Goal: Task Accomplishment & Management: Use online tool/utility

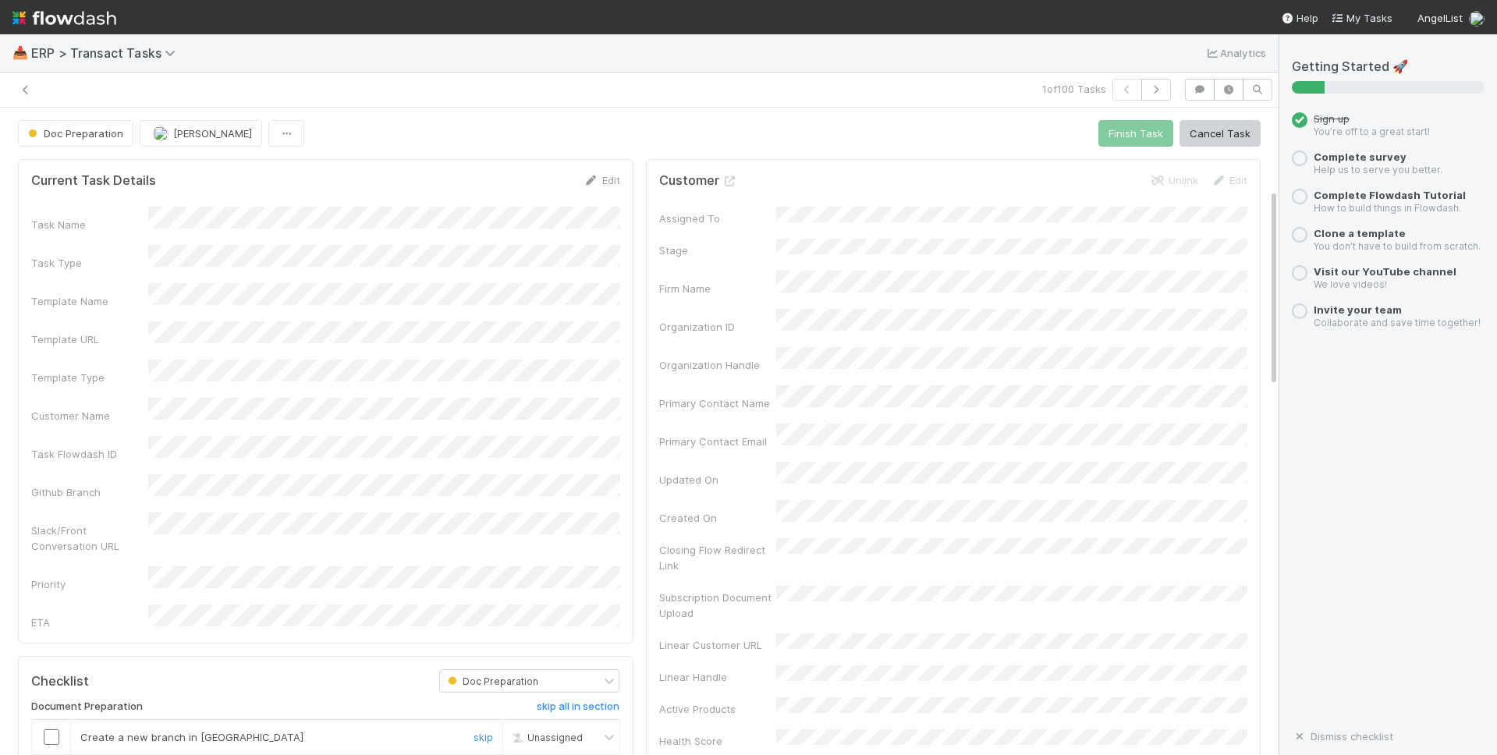
scroll to position [275, 0]
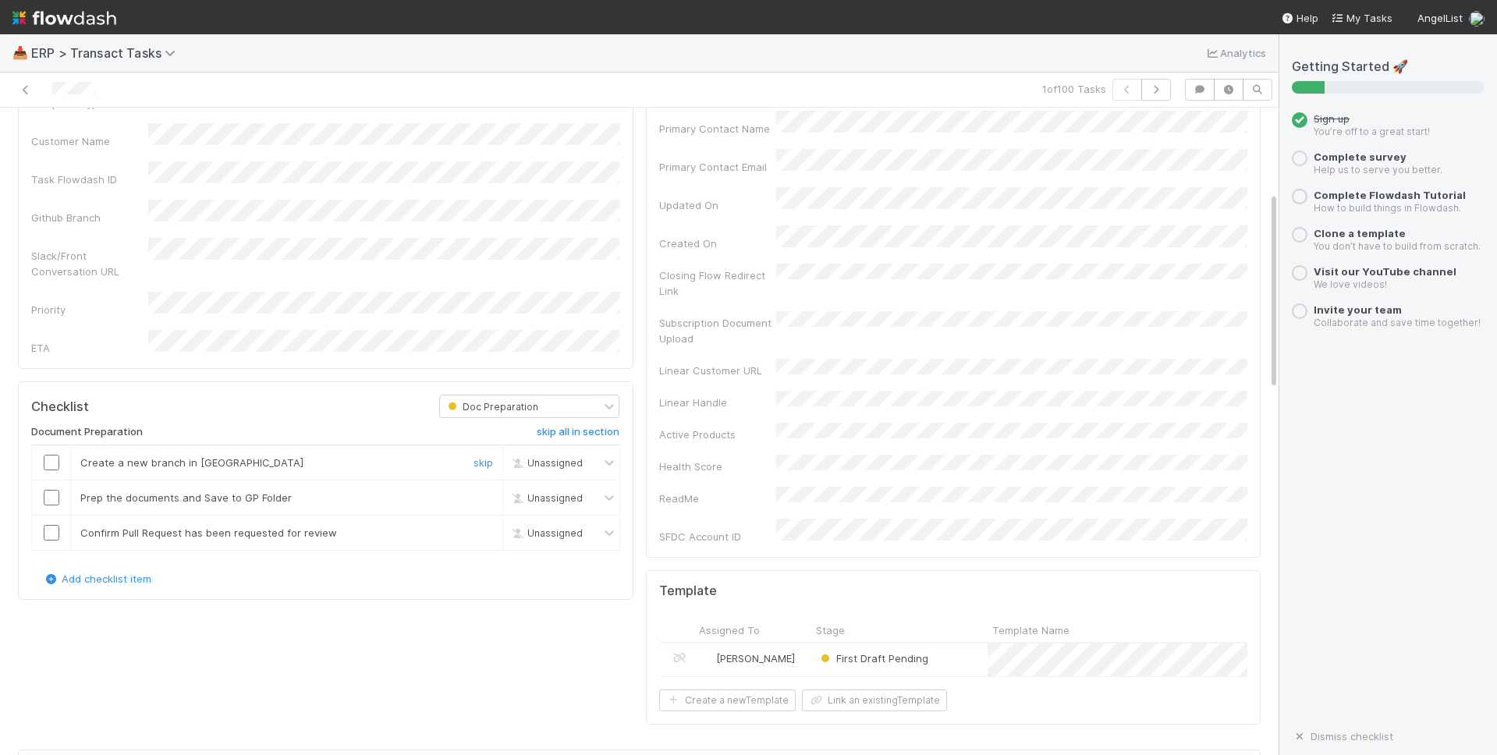
click at [56, 455] on input "checkbox" at bounding box center [52, 463] width 16 height 16
click at [49, 490] on input "checkbox" at bounding box center [52, 498] width 16 height 16
click at [47, 525] on input "checkbox" at bounding box center [52, 533] width 16 height 16
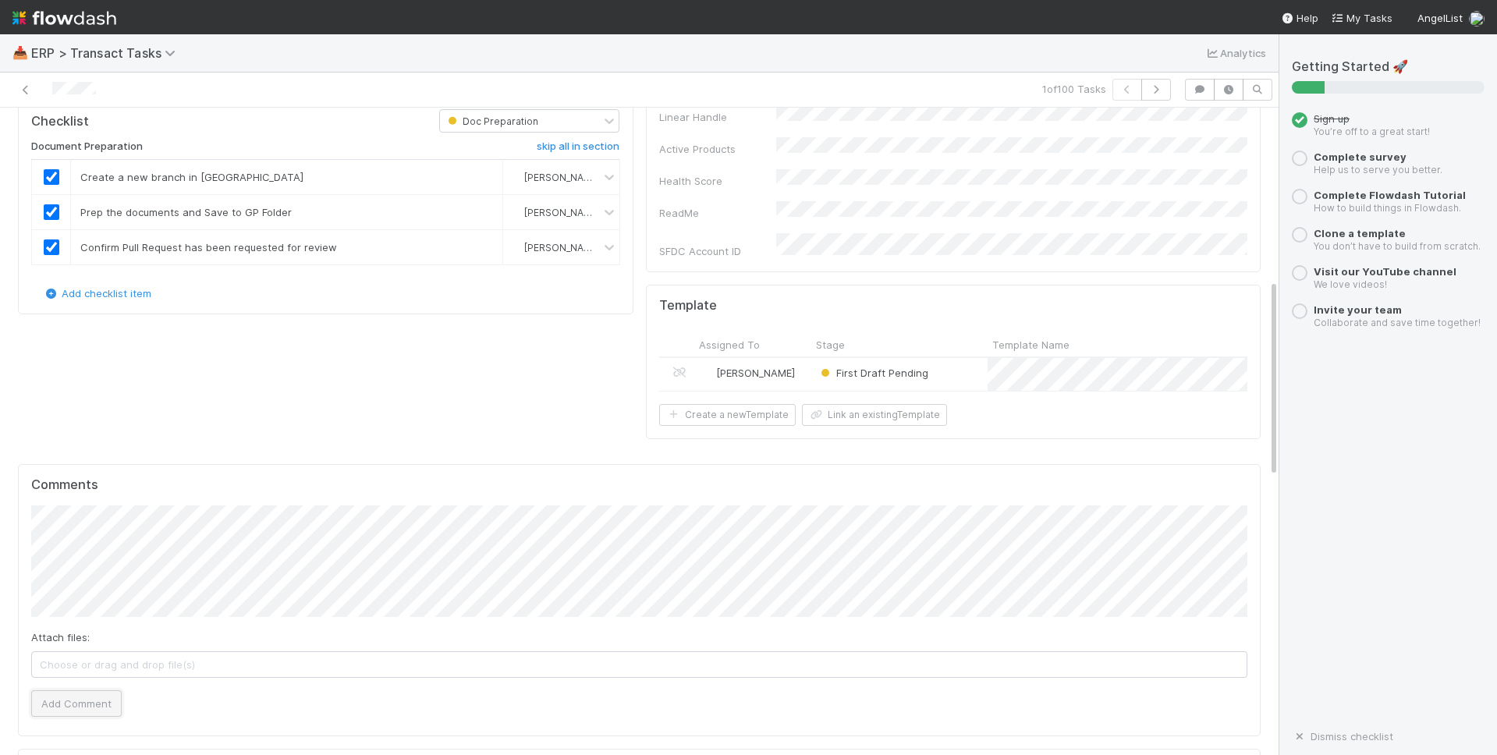
click at [109, 690] on button "Add Comment" at bounding box center [76, 703] width 90 height 27
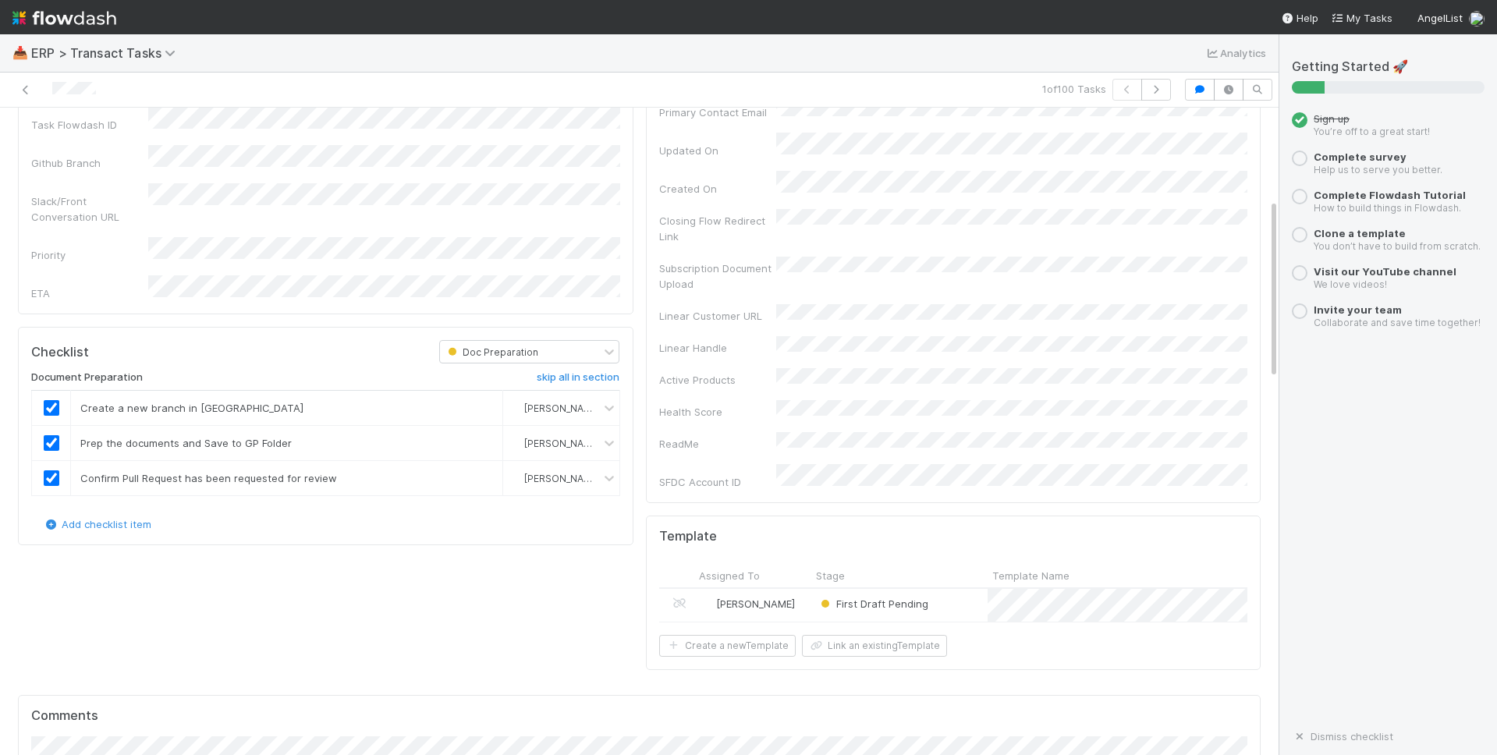
scroll to position [0, 0]
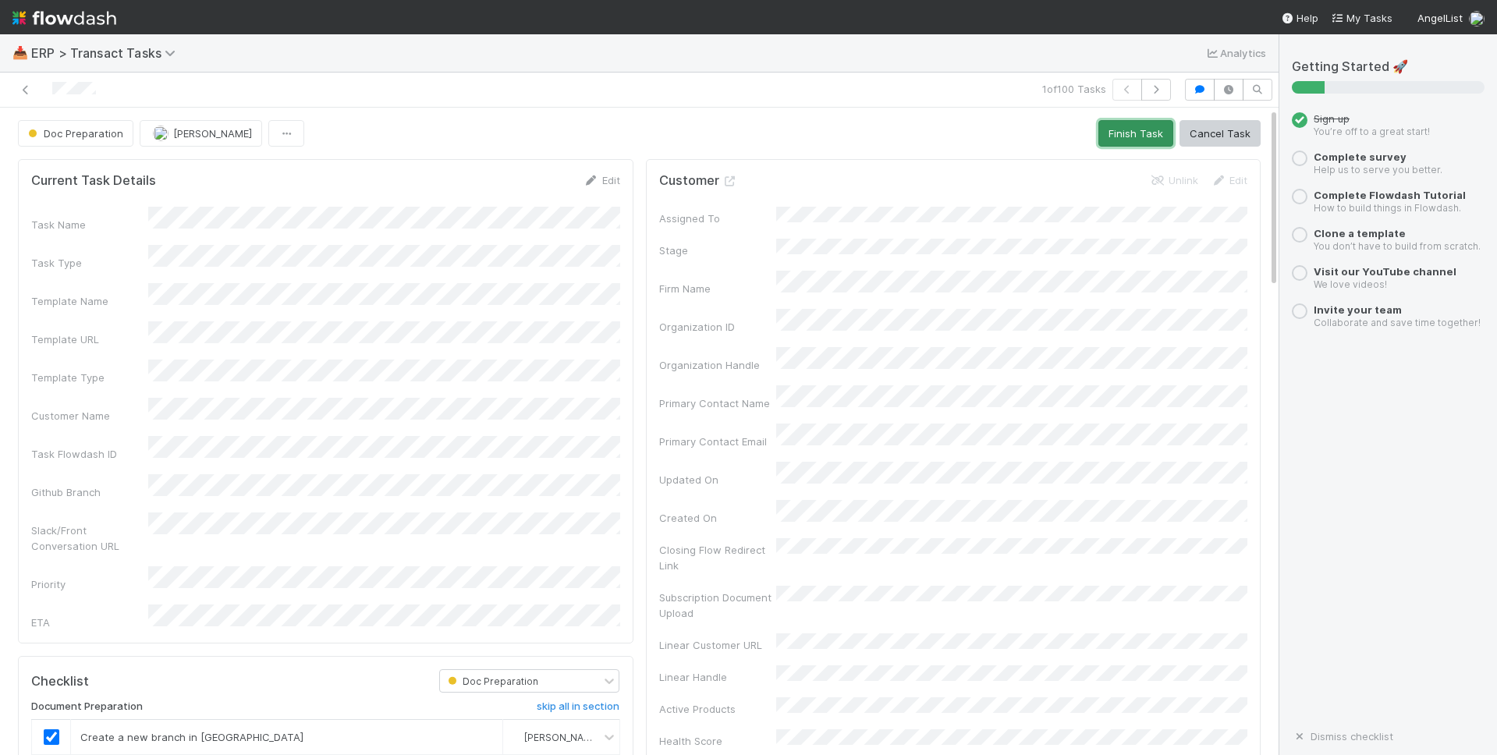
click at [1148, 137] on button "Finish Task" at bounding box center [1135, 133] width 75 height 27
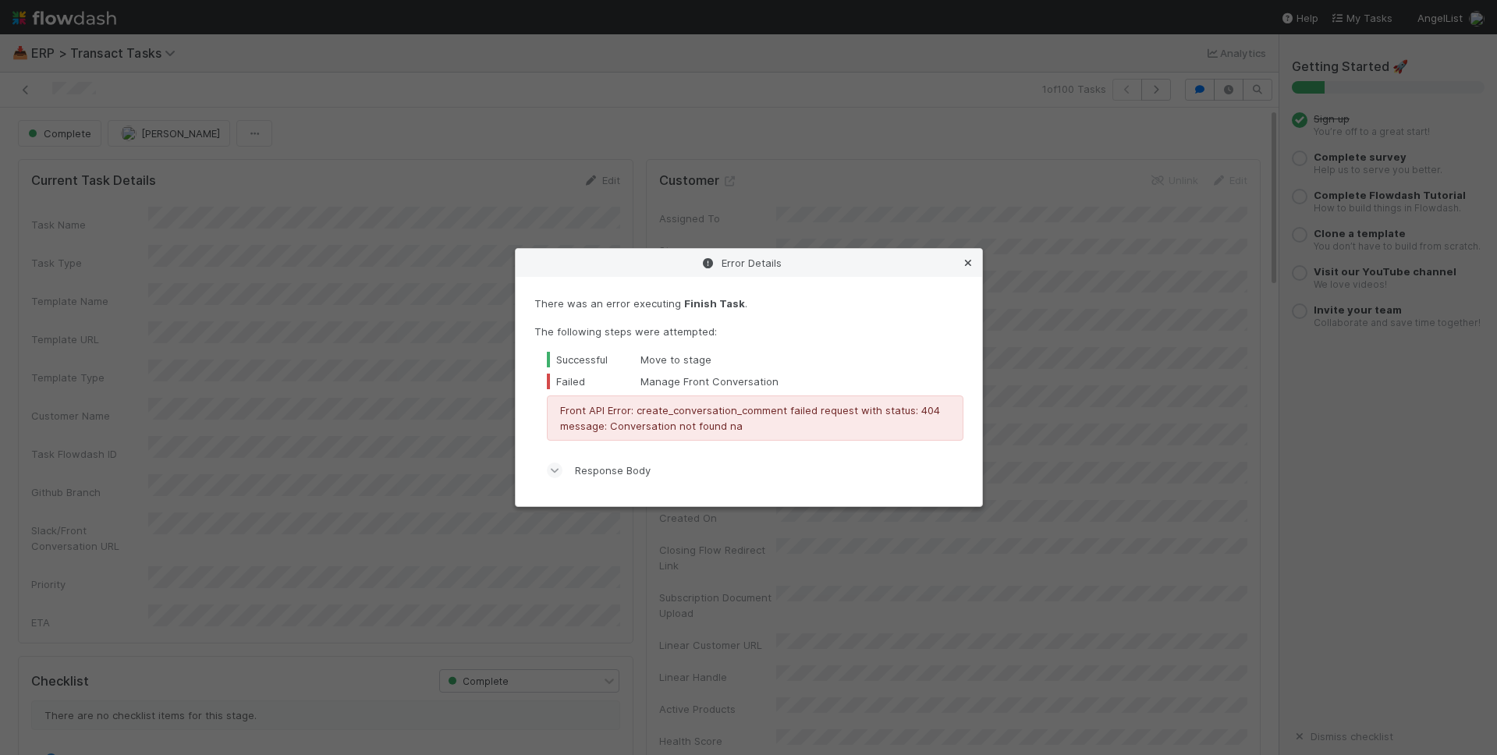
click at [963, 261] on icon at bounding box center [968, 263] width 16 height 10
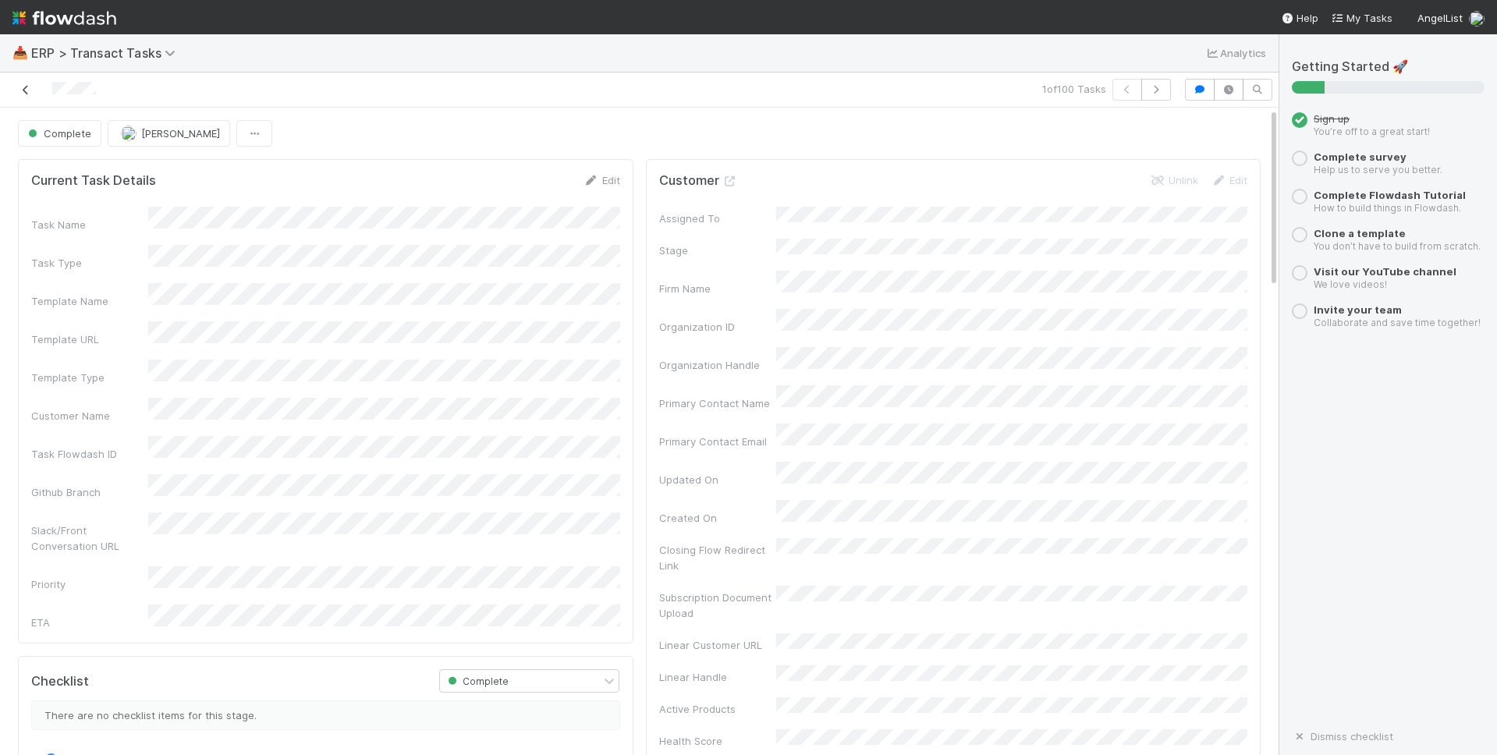
click at [27, 87] on icon at bounding box center [26, 90] width 16 height 10
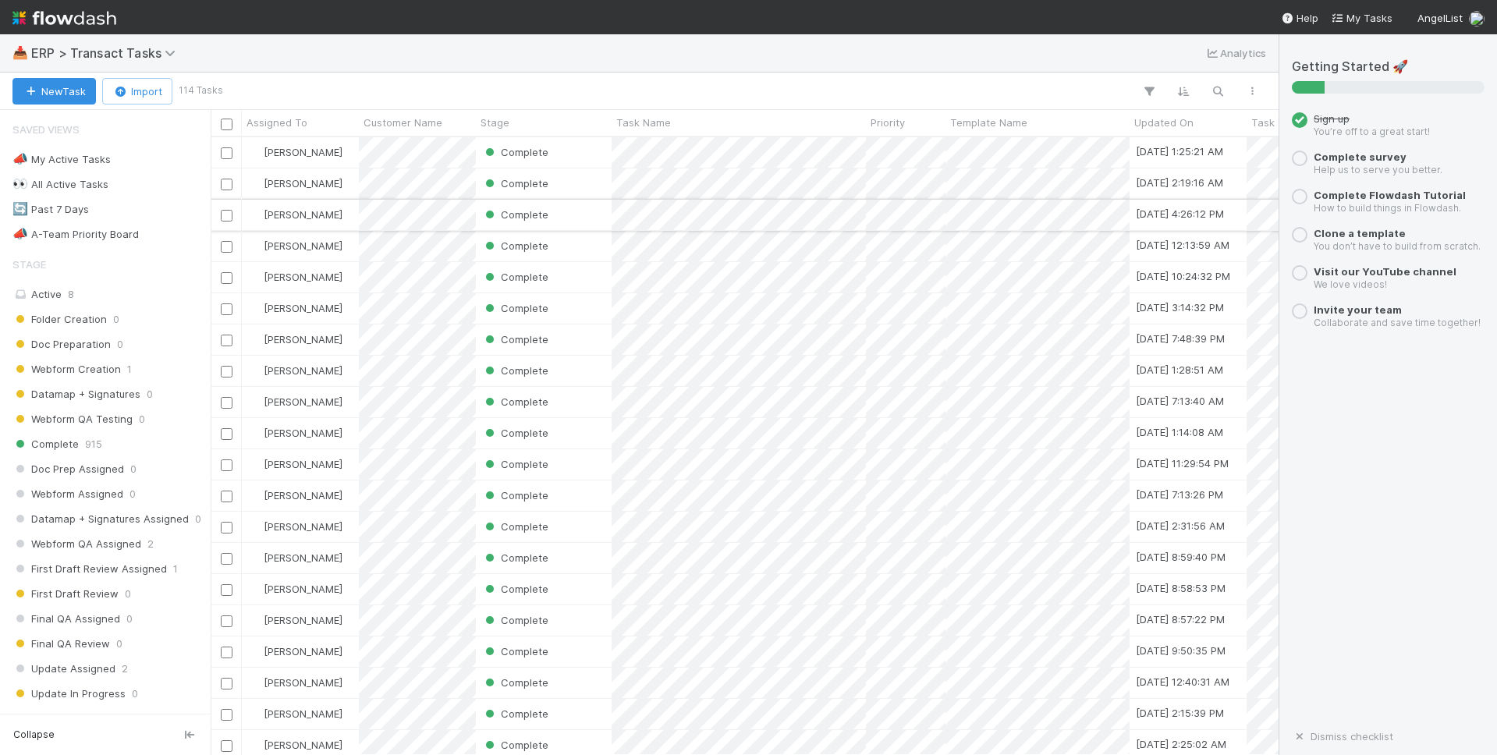
scroll to position [618, 1068]
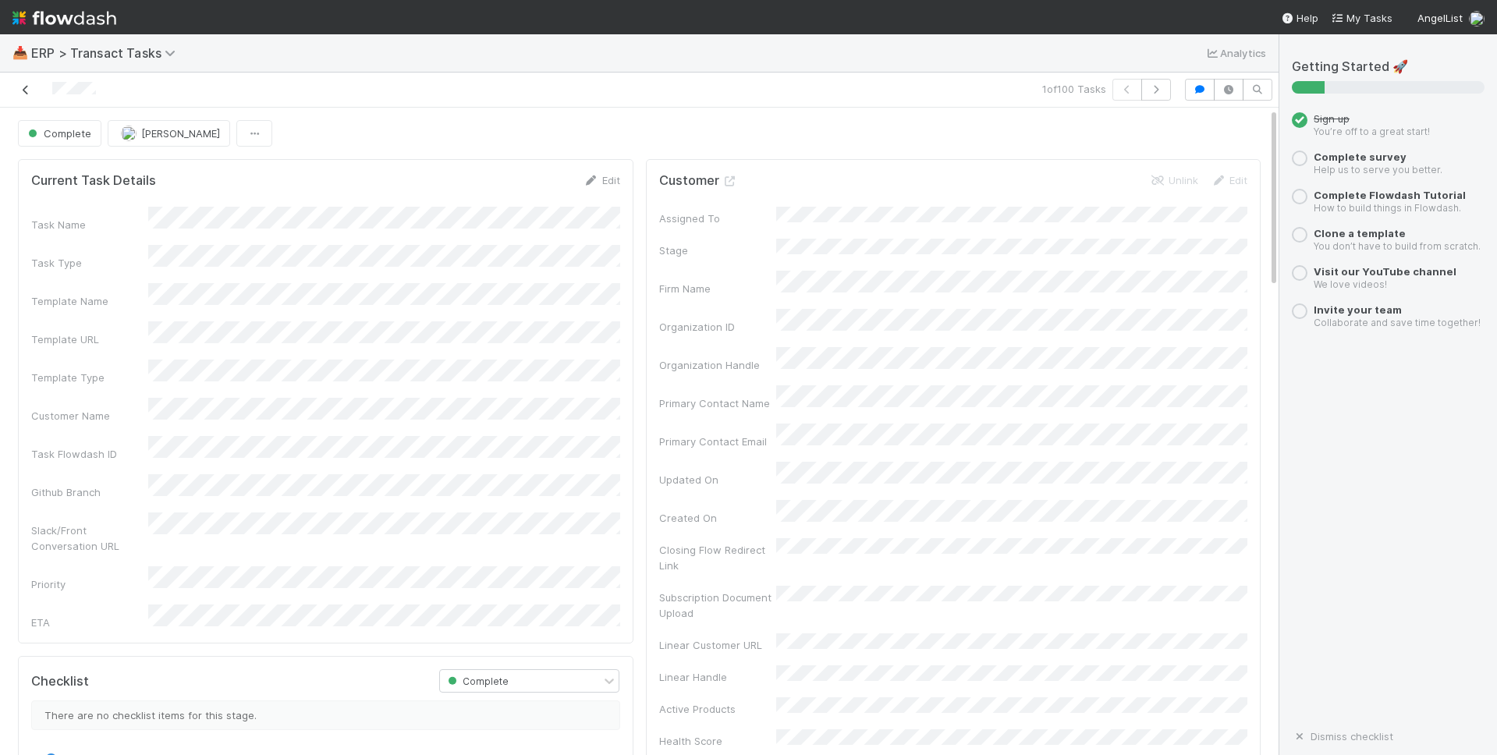
click at [25, 90] on icon at bounding box center [26, 90] width 16 height 10
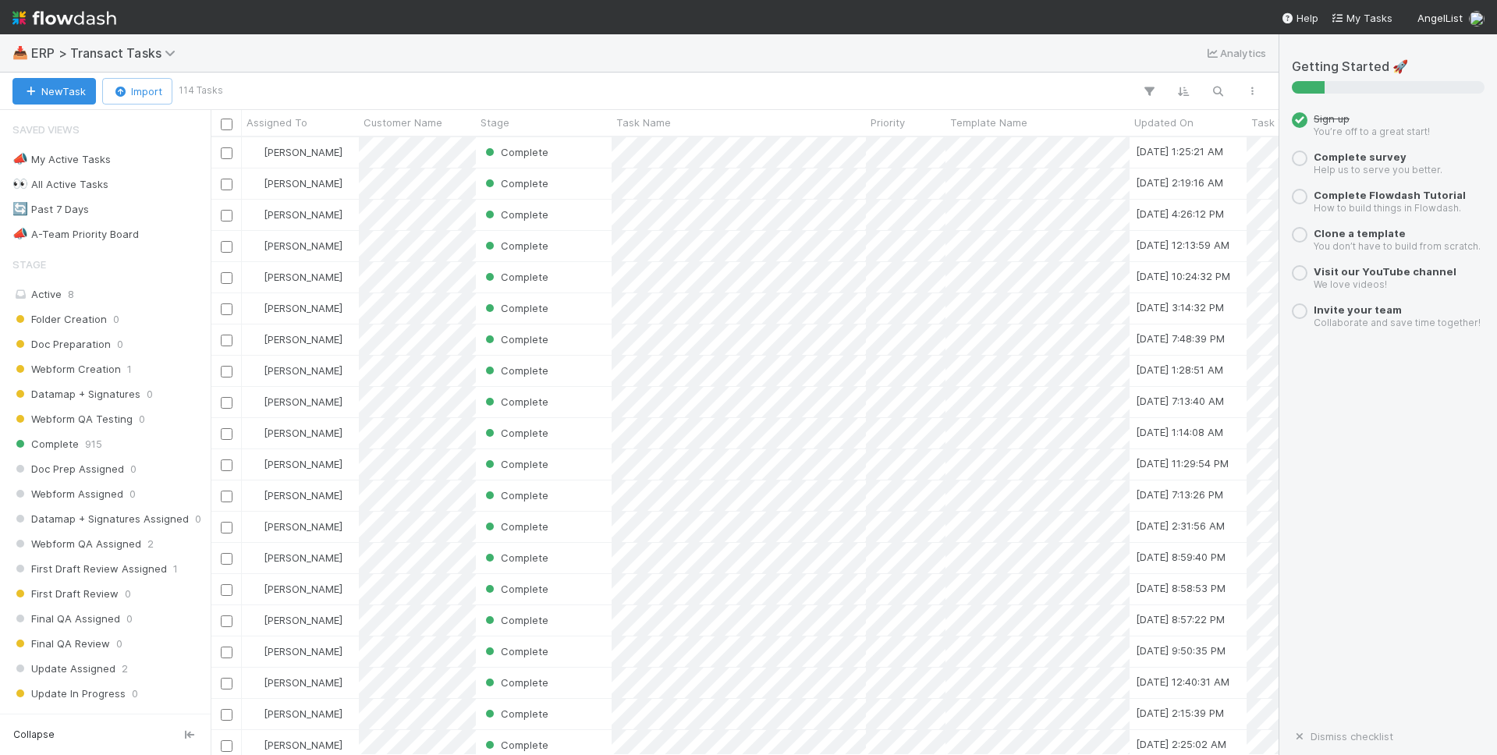
scroll to position [618, 1068]
